Goal: Transaction & Acquisition: Subscribe to service/newsletter

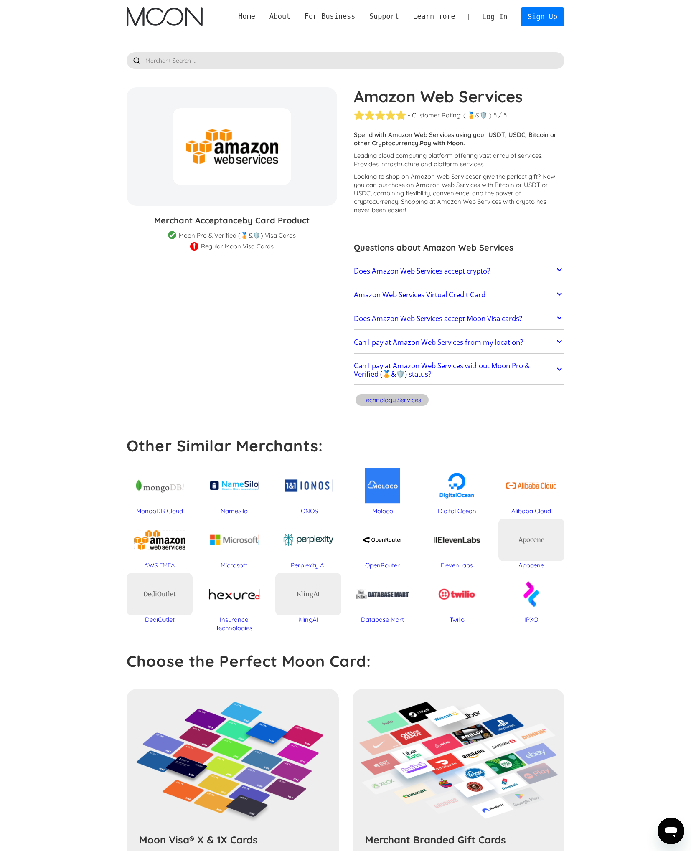
click at [76, 116] on section "Amazon Web Services % GIFT CARD DISCOUNT Merchant Acceptance by Card Product Me…" at bounding box center [345, 517] width 691 height 968
click at [83, 124] on section "Amazon Web Services % GIFT CARD DISCOUNT Merchant Acceptance by Card Product Me…" at bounding box center [345, 517] width 691 height 968
click at [606, 79] on section "Amazon Web Services % GIFT CARD DISCOUNT Merchant Acceptance by Card Product Me…" at bounding box center [345, 517] width 691 height 968
click at [555, 14] on link "Sign Up" at bounding box center [542, 16] width 43 height 19
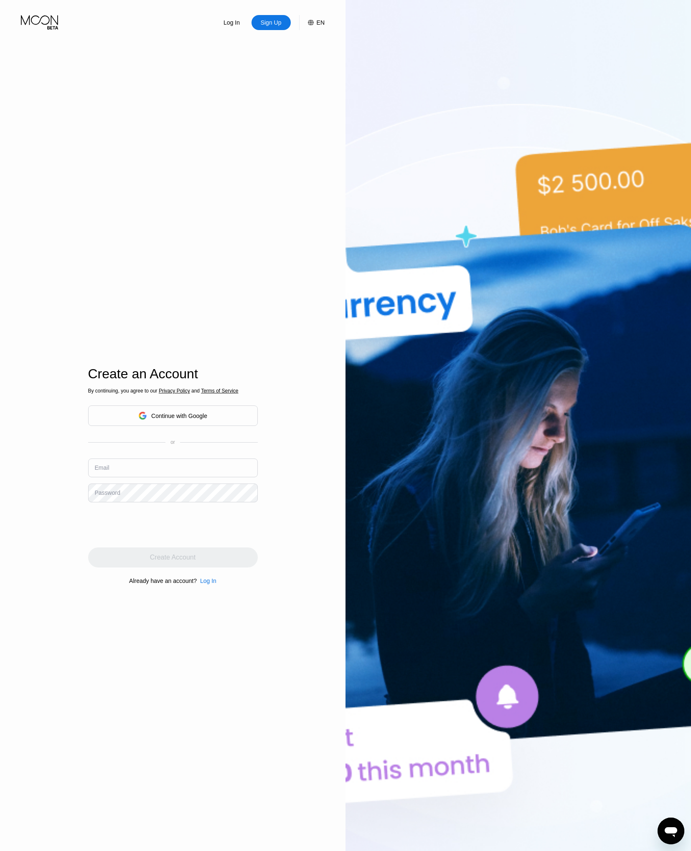
click at [306, 259] on div "Log In Sign Up EN Language Select an item Save Create an Account By continuing,…" at bounding box center [172, 468] width 345 height 937
click at [169, 471] on input "text" at bounding box center [173, 468] width 170 height 19
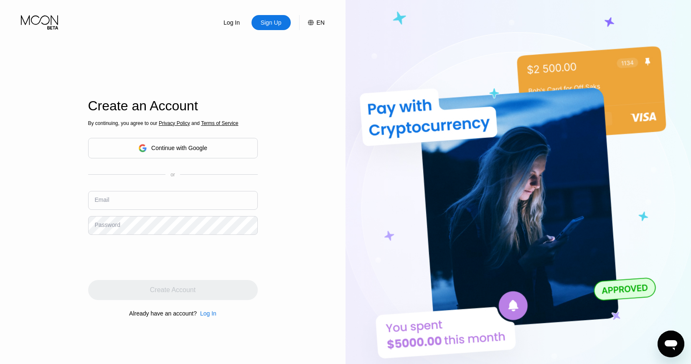
click at [26, 177] on div "Log In Sign Up EN Language Select an item Save Create an Account By continuing,…" at bounding box center [172, 200] width 345 height 400
